Goal: Obtain resource: Obtain resource

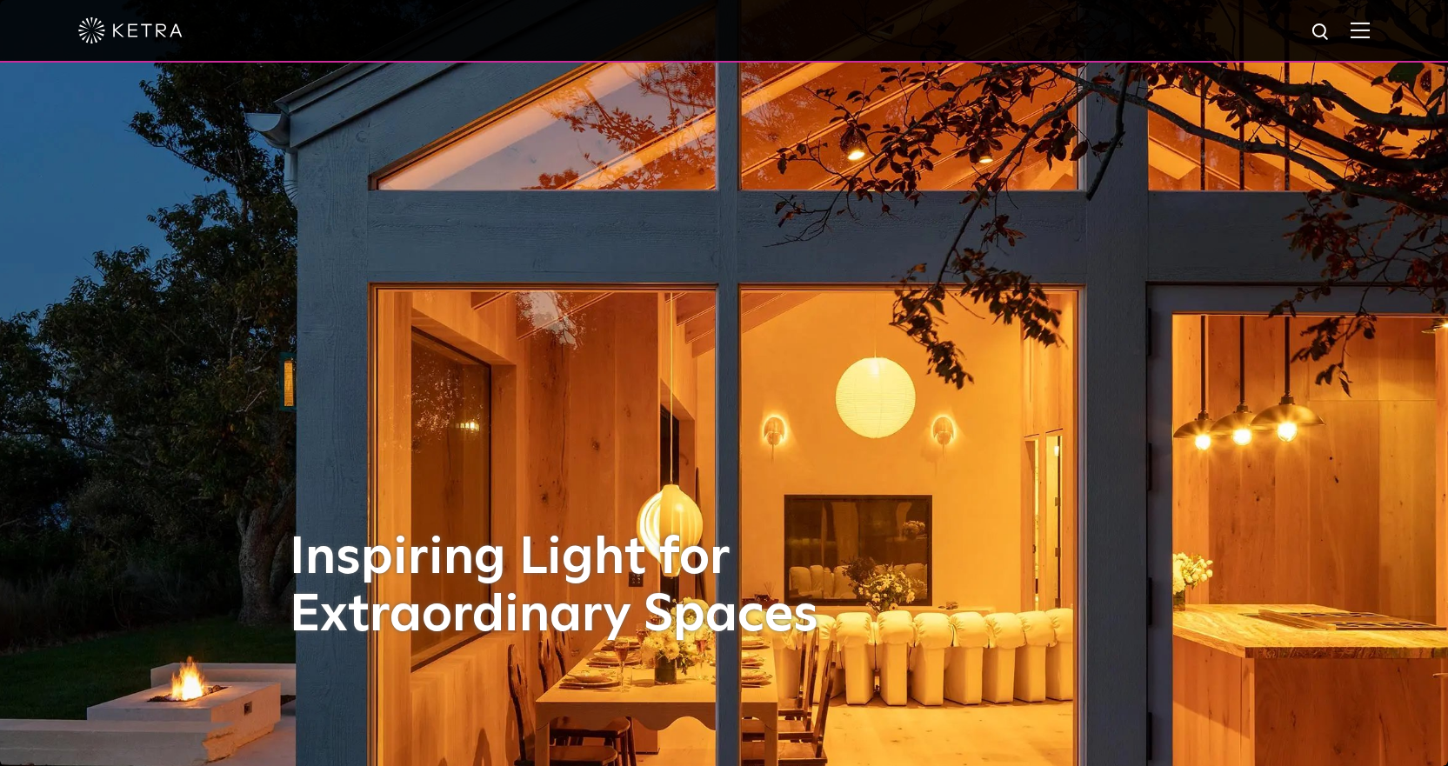
click at [1364, 41] on div at bounding box center [723, 30] width 1291 height 61
click at [1369, 36] on img at bounding box center [1359, 30] width 19 height 17
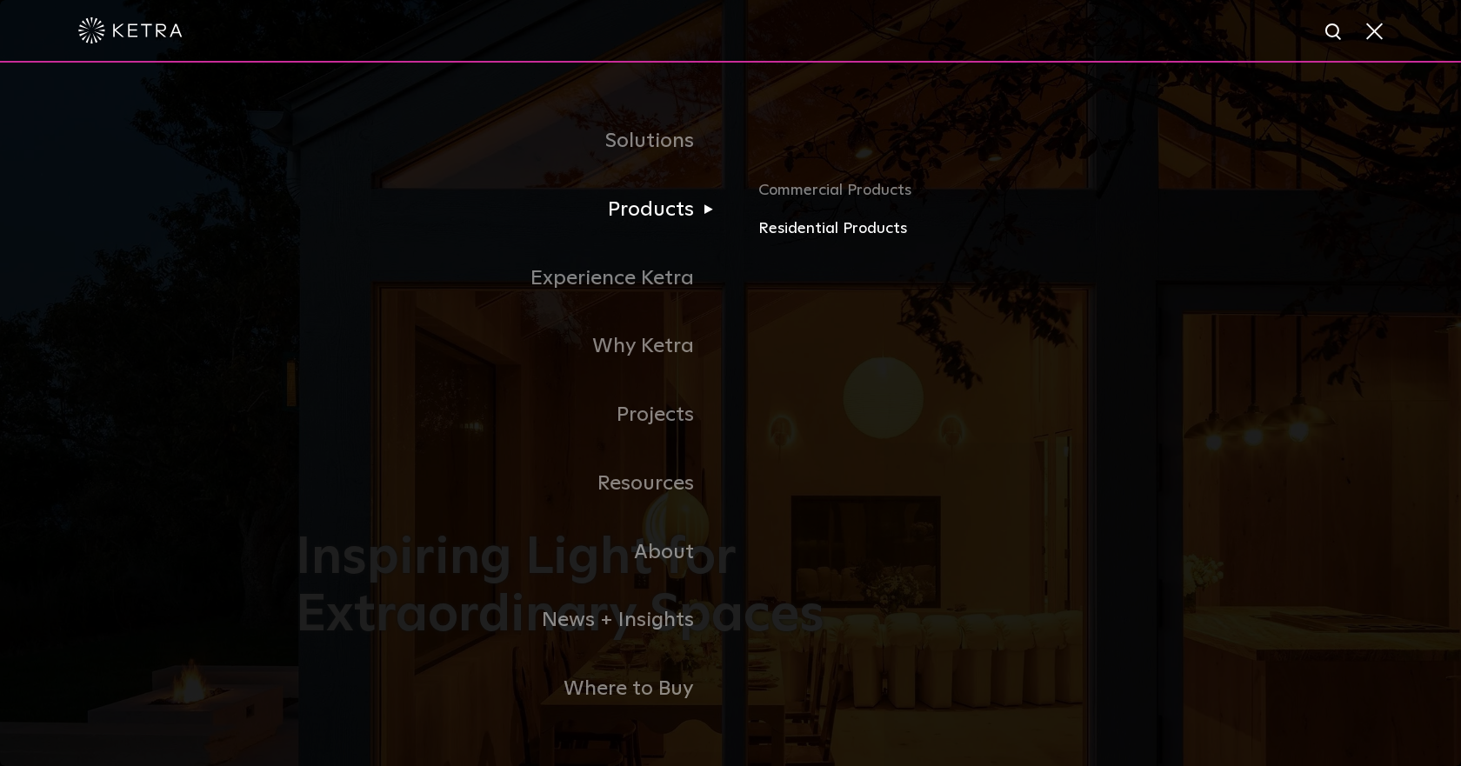
click at [809, 234] on link "Residential Products" at bounding box center [961, 228] width 407 height 25
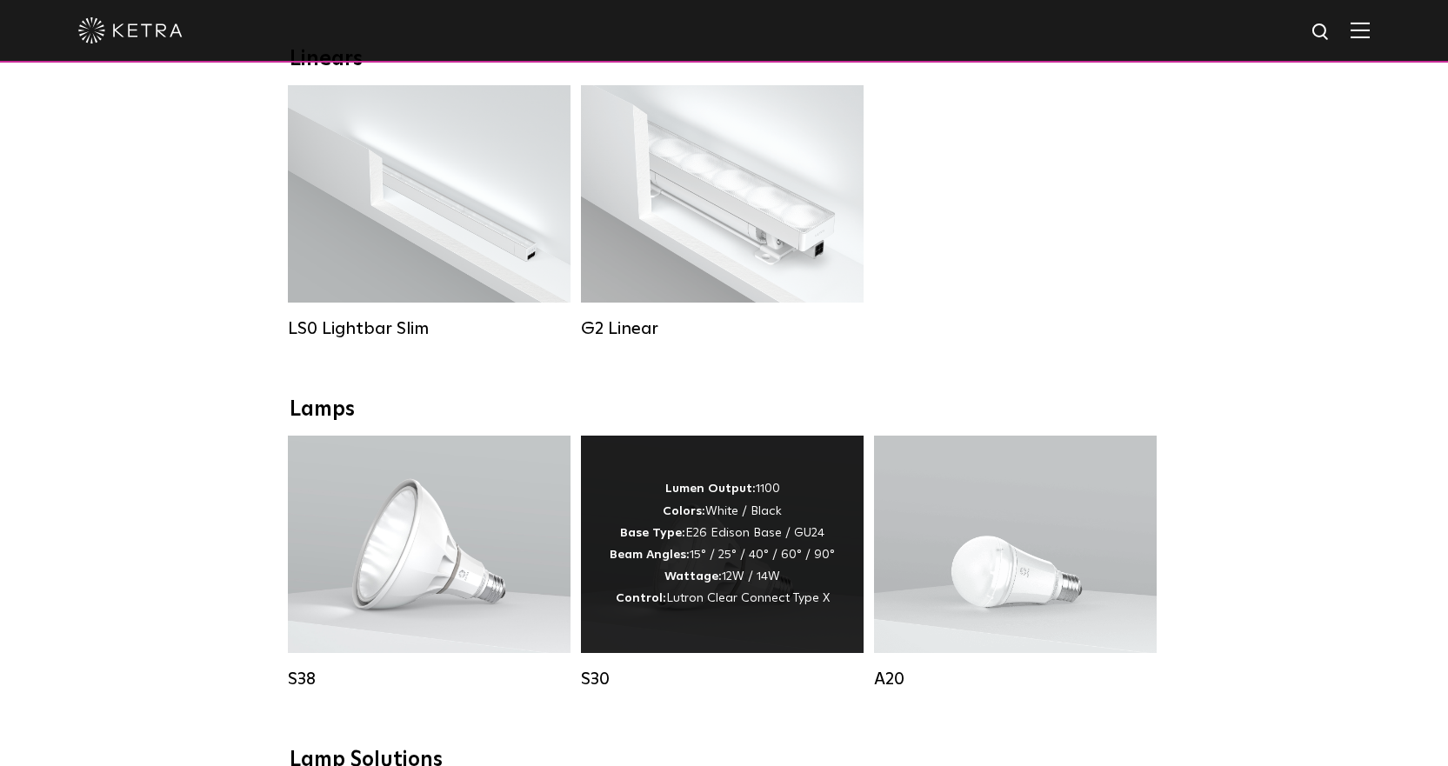
scroll to position [782, 0]
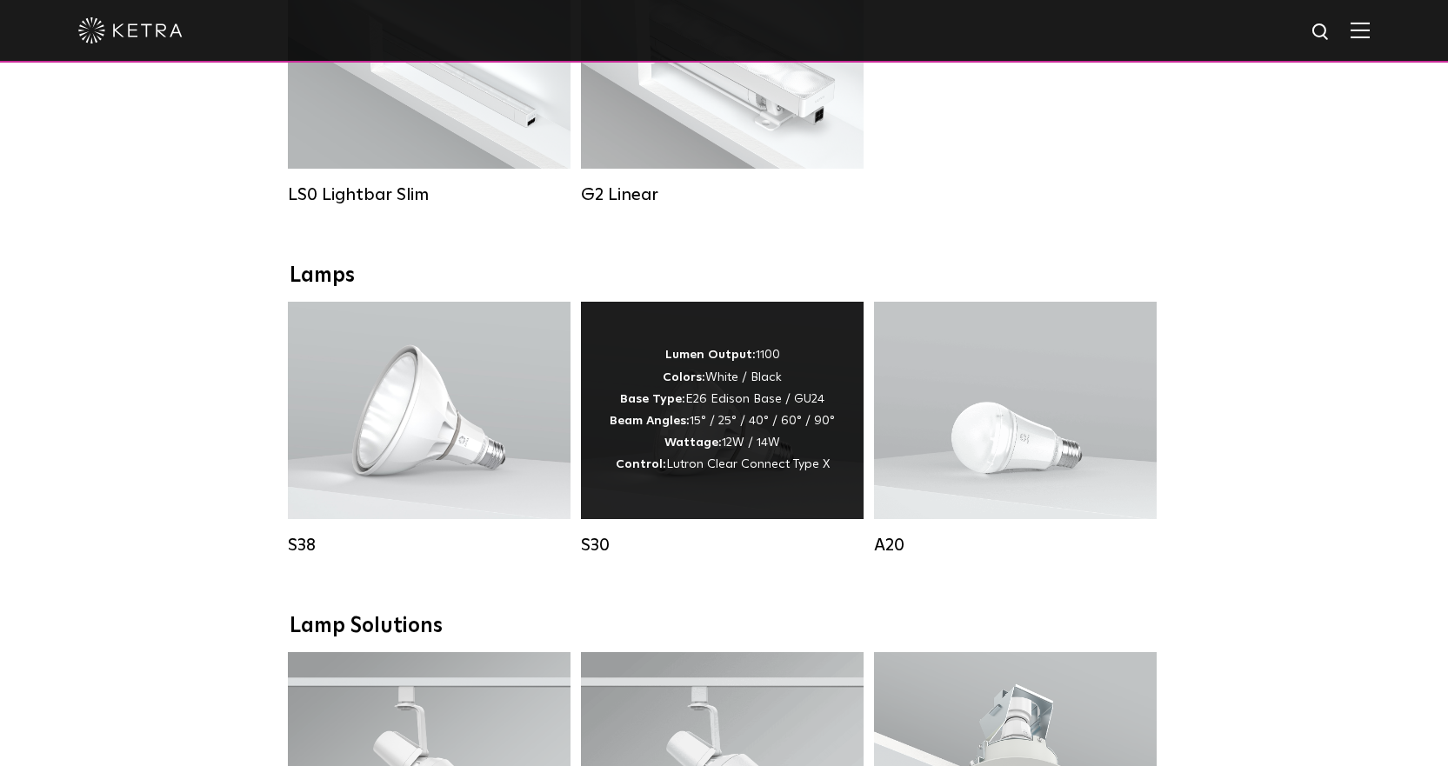
click at [758, 390] on div "Lumen Output: 1100 Colors: White / Black Base Type: E26 Edison Base / GU24 Beam…" at bounding box center [721, 409] width 225 height 131
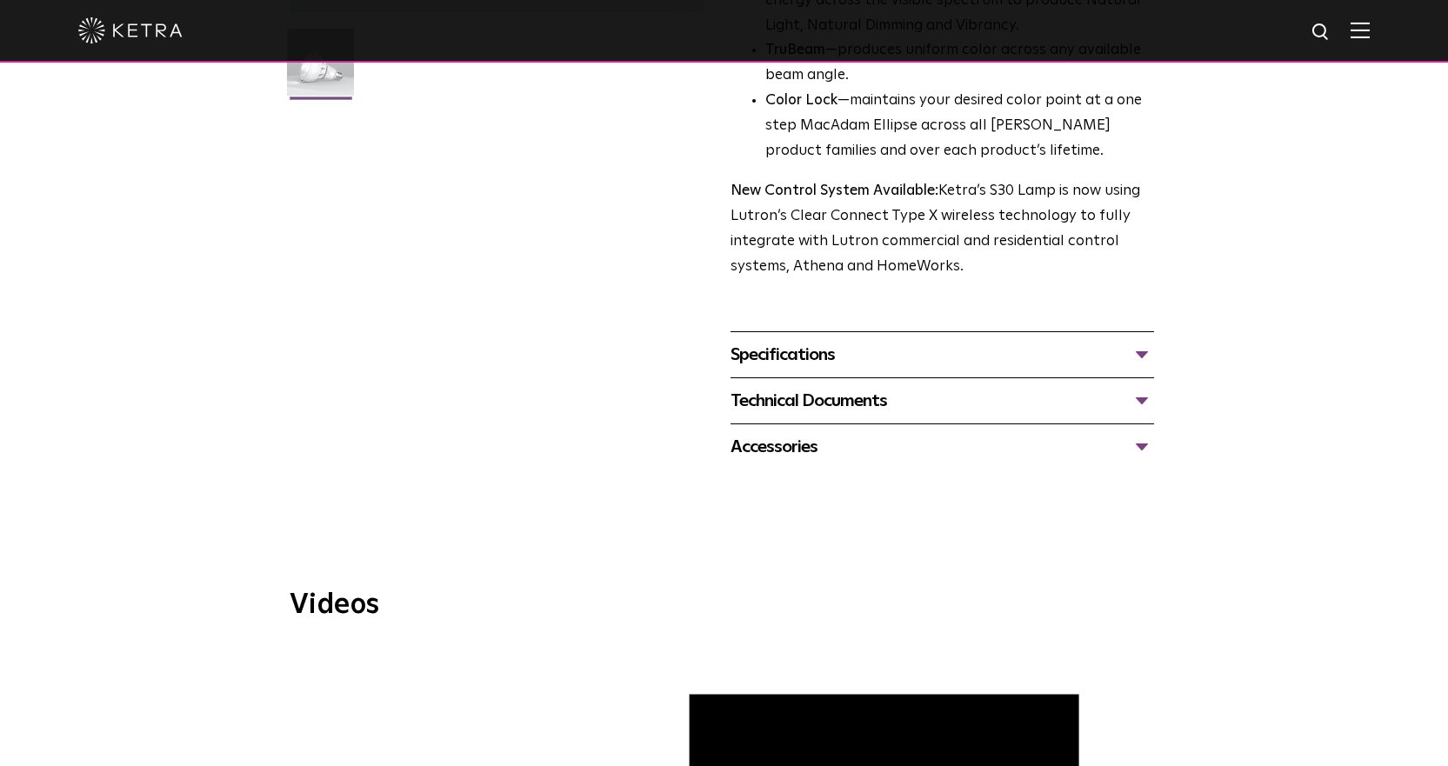
scroll to position [522, 0]
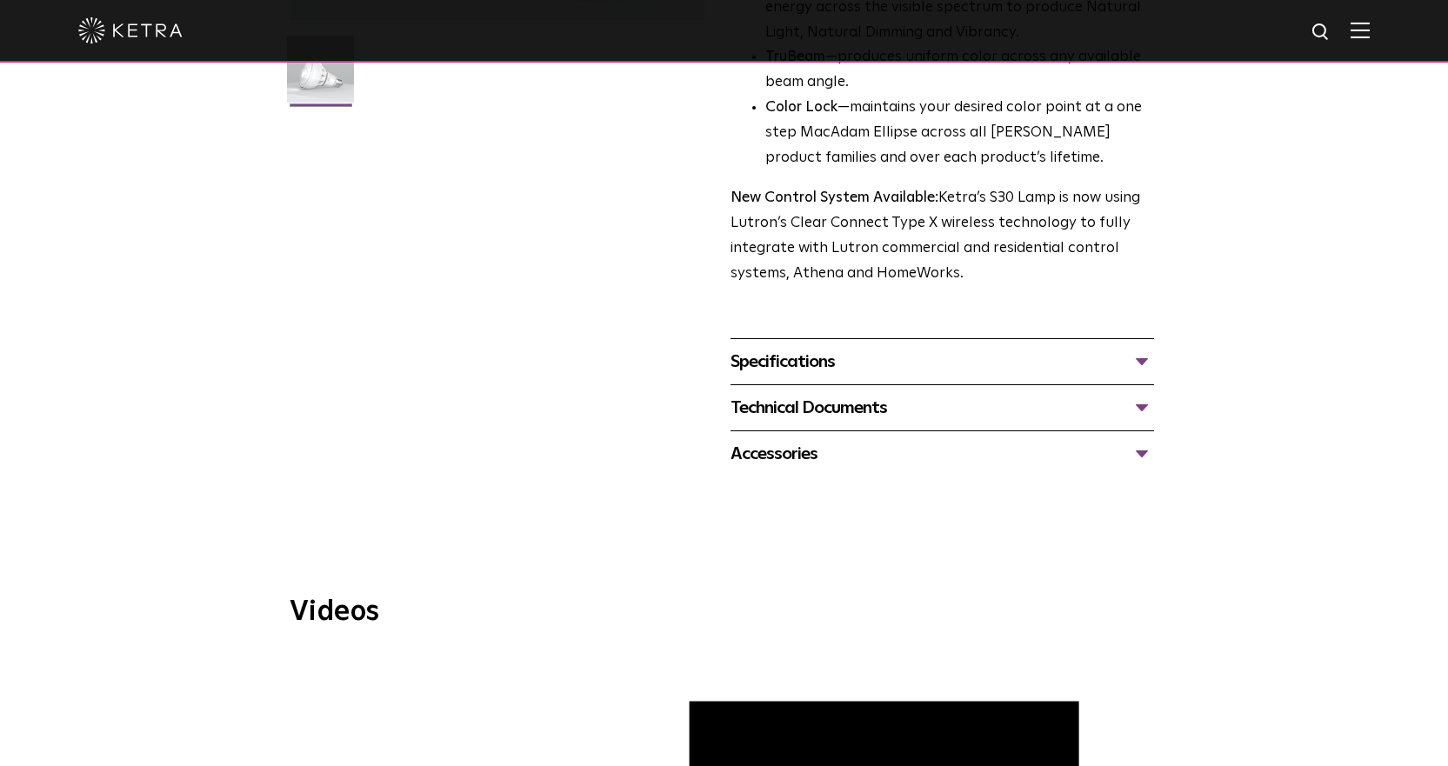
click at [1146, 402] on div "Technical Documents" at bounding box center [941, 408] width 423 height 28
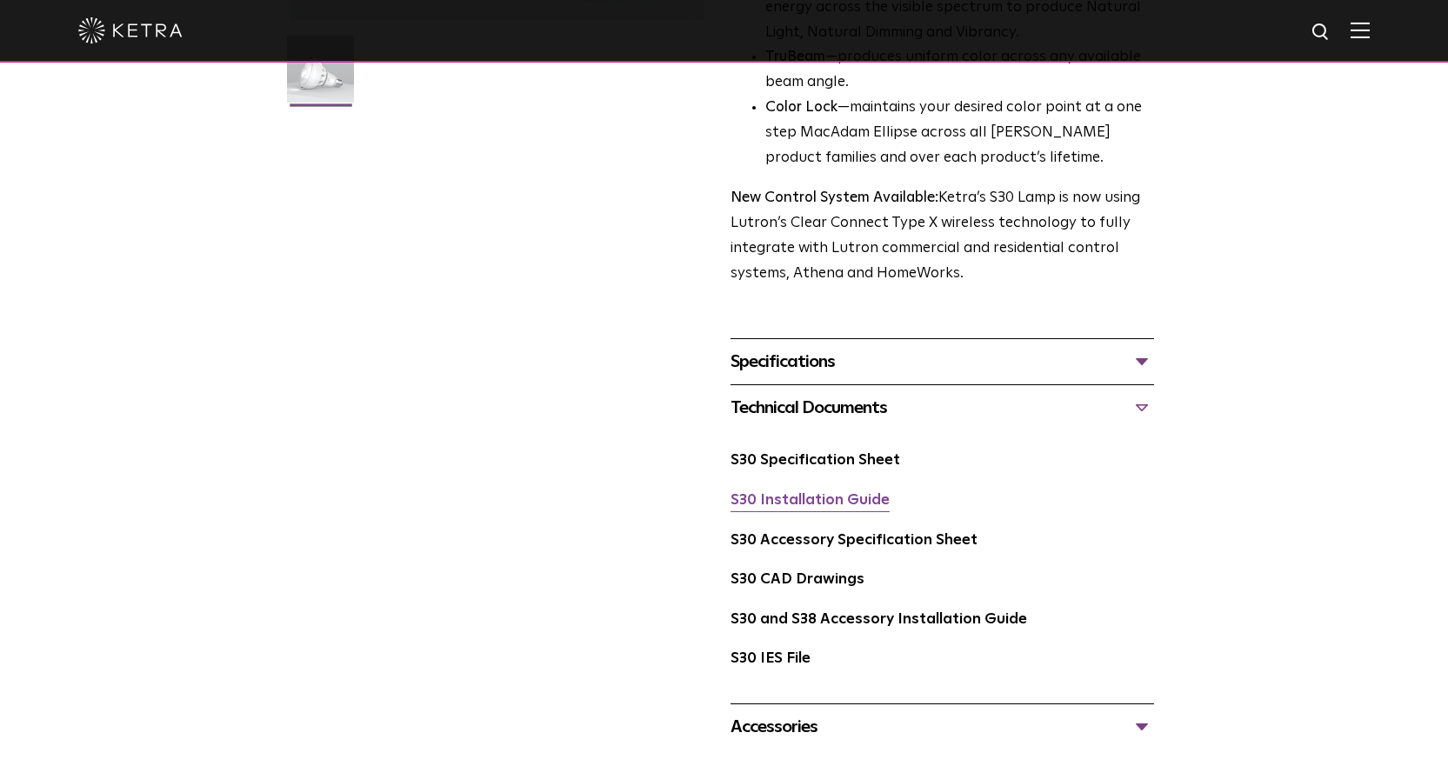
click at [842, 503] on link "S30 Installation Guide" at bounding box center [809, 500] width 159 height 15
